Goal: Task Accomplishment & Management: Use online tool/utility

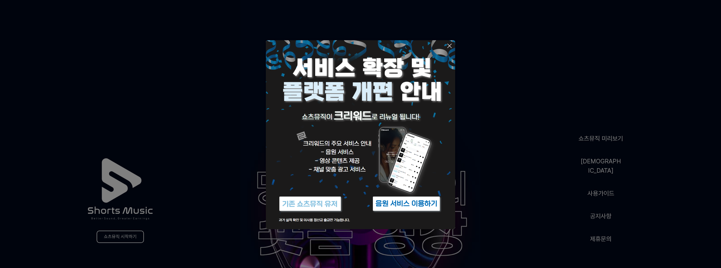
click at [321, 205] on img at bounding box center [310, 203] width 70 height 21
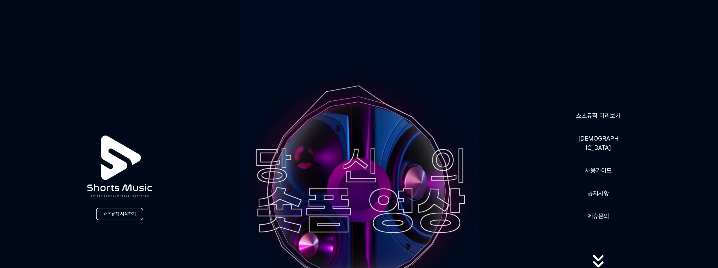
scroll to position [84, 0]
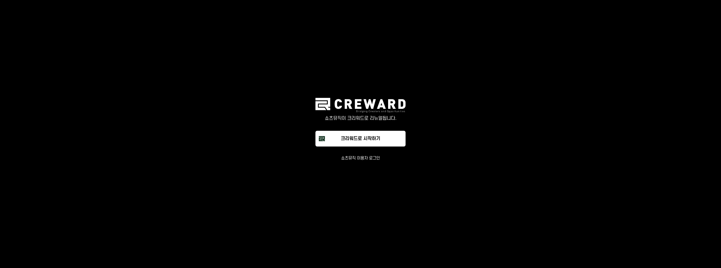
click at [353, 157] on button "쇼츠뮤직 이용자 로그인" at bounding box center [360, 159] width 39 height 6
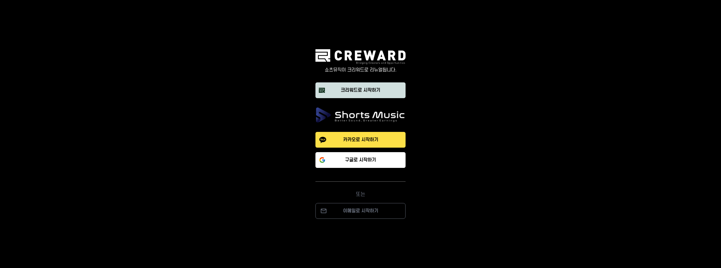
click at [347, 95] on button "크리워드로 시작하기" at bounding box center [360, 91] width 90 height 16
